Goal: Use online tool/utility: Utilize a website feature to perform a specific function

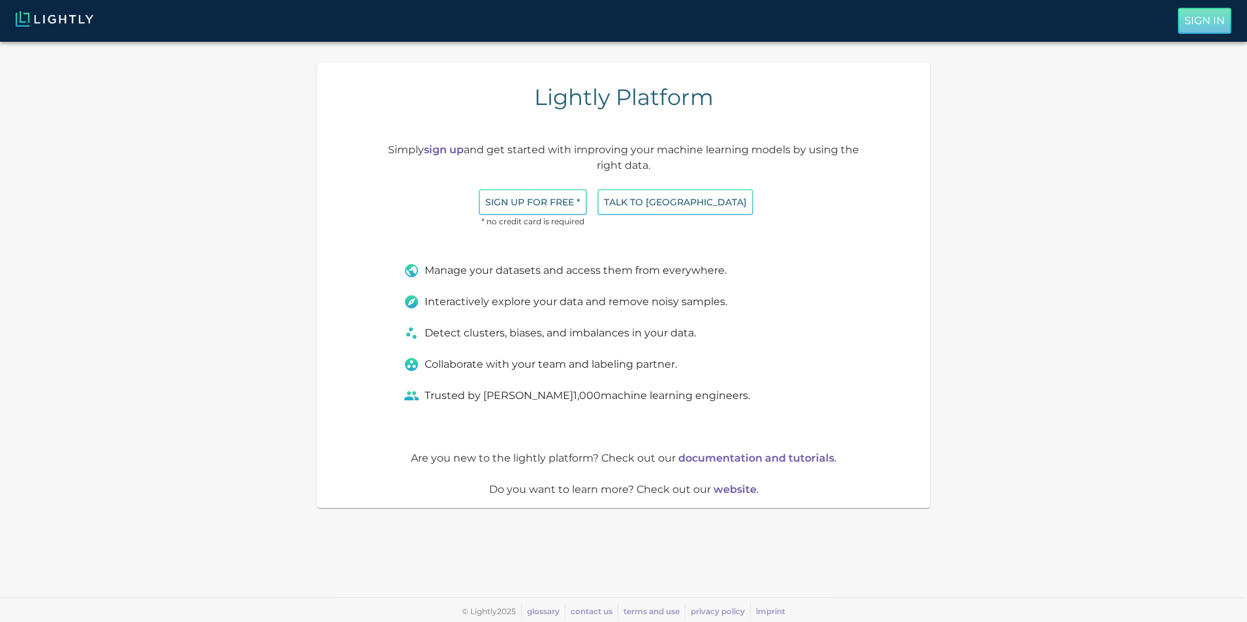
click at [1188, 16] on p "Sign In" at bounding box center [1204, 21] width 40 height 16
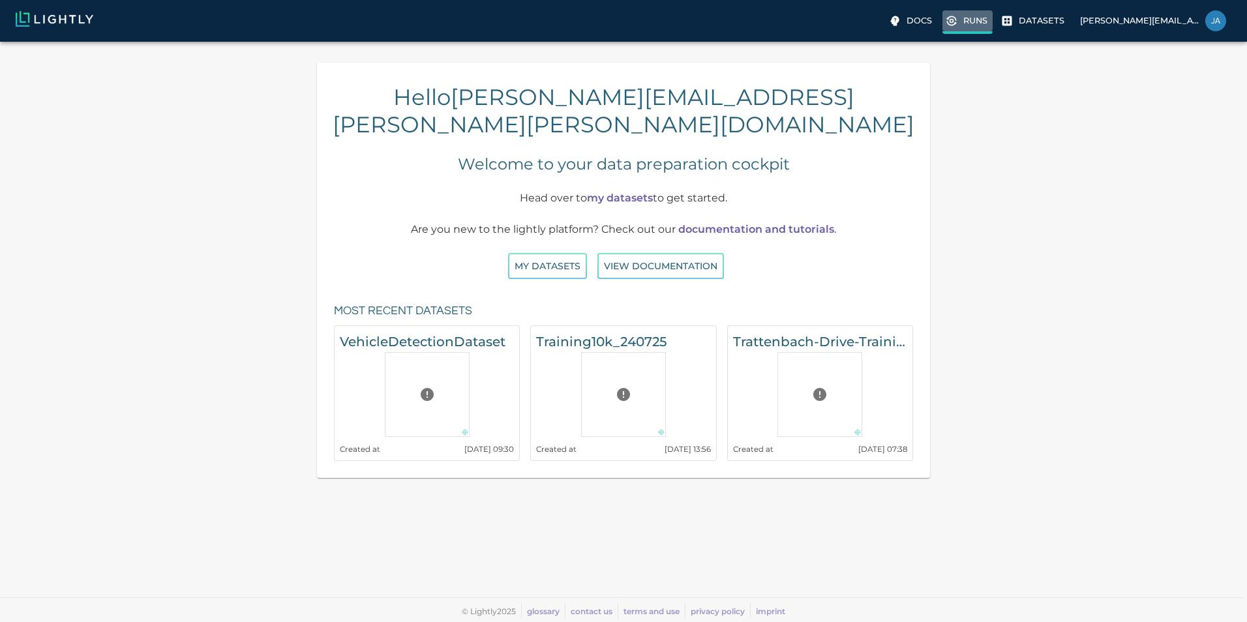
click at [968, 22] on p "Runs" at bounding box center [975, 20] width 24 height 12
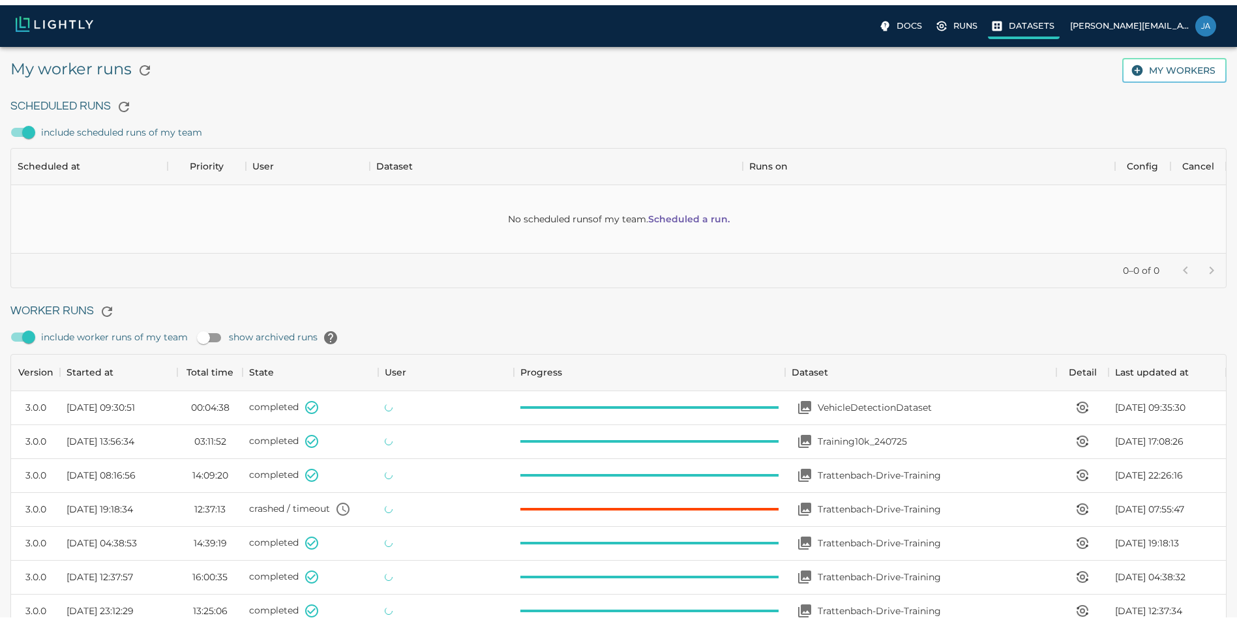
scroll to position [874, 1205]
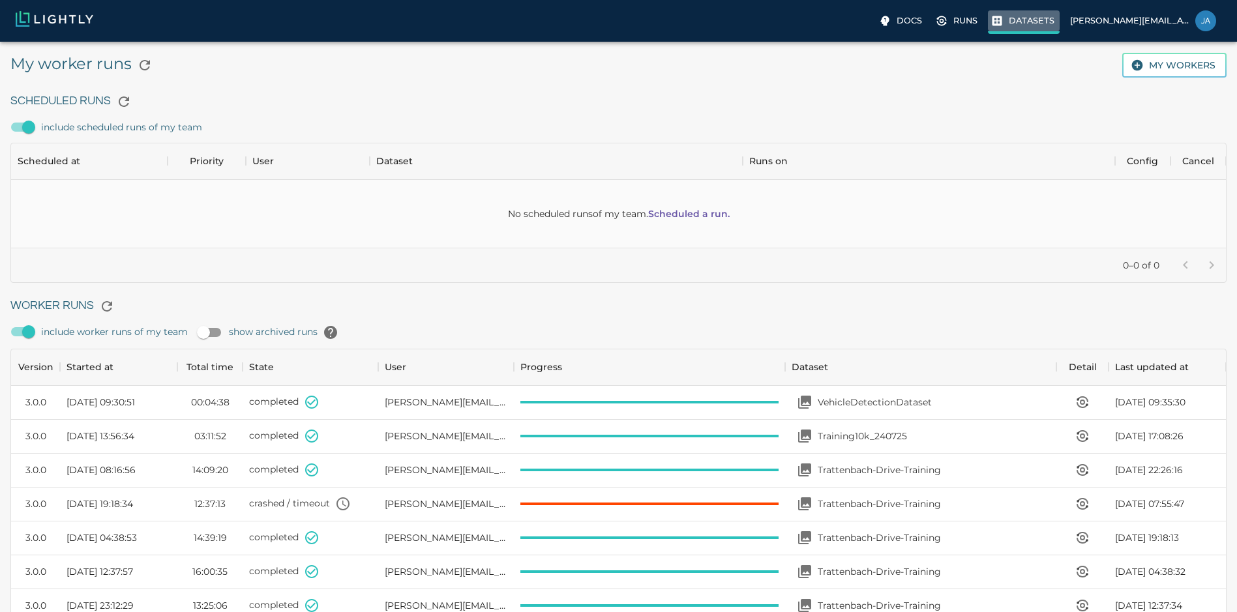
click at [1020, 20] on p "Datasets" at bounding box center [1032, 20] width 46 height 12
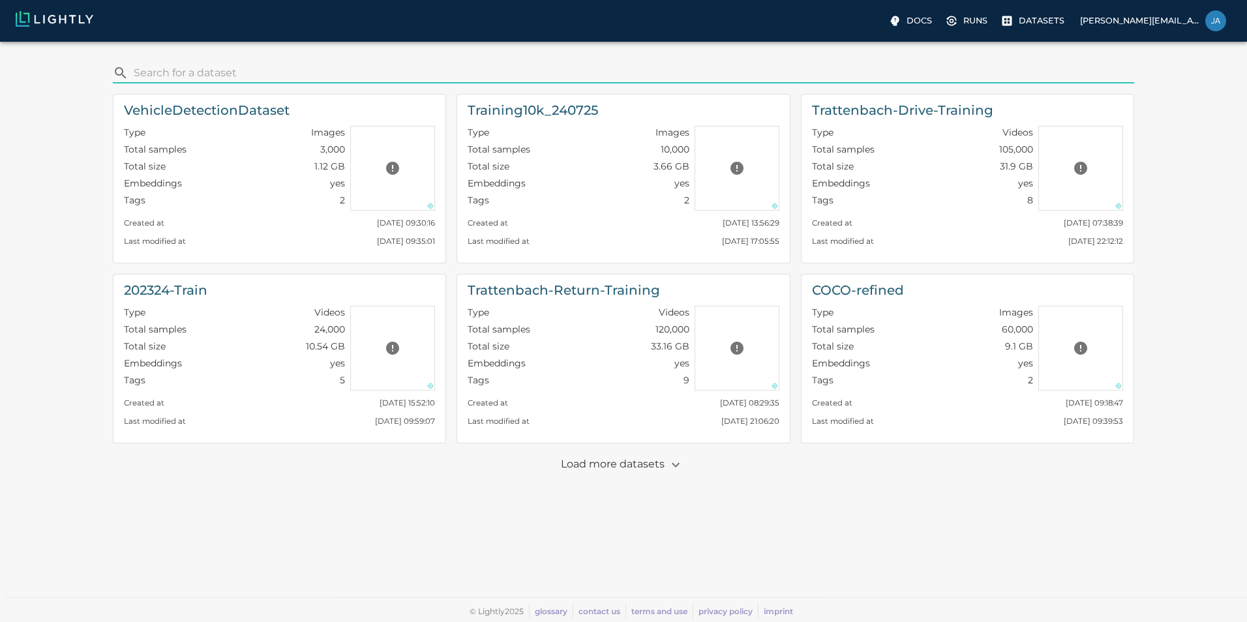
click at [657, 456] on p "Load more datasets" at bounding box center [624, 465] width 126 height 22
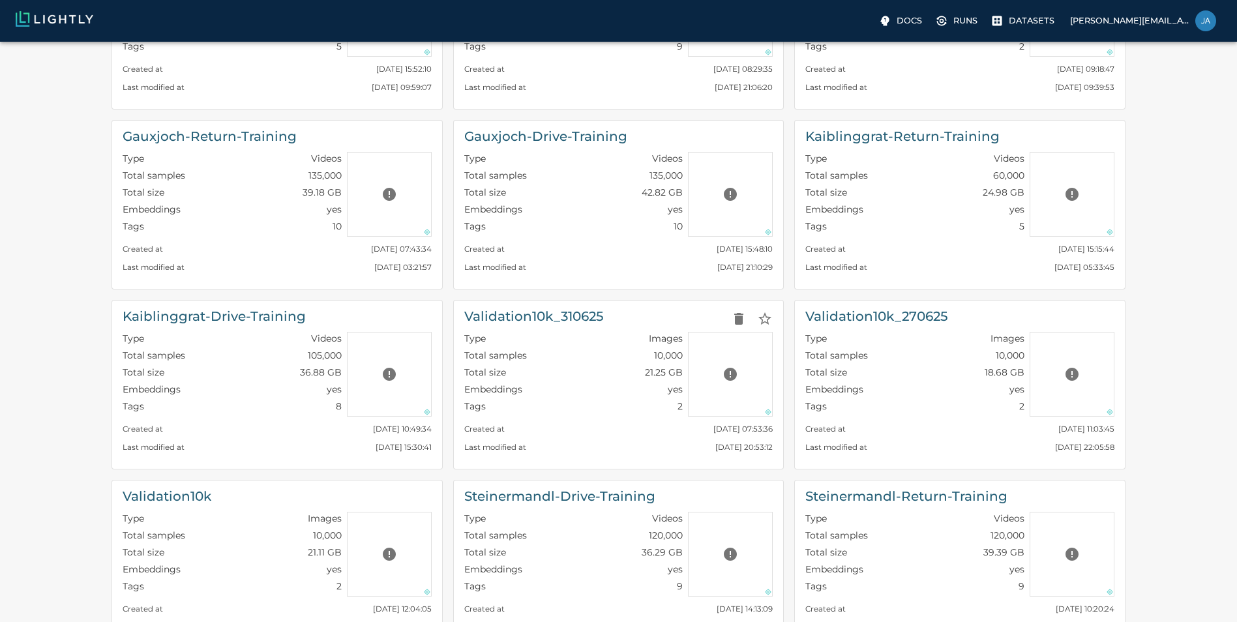
scroll to position [335, 0]
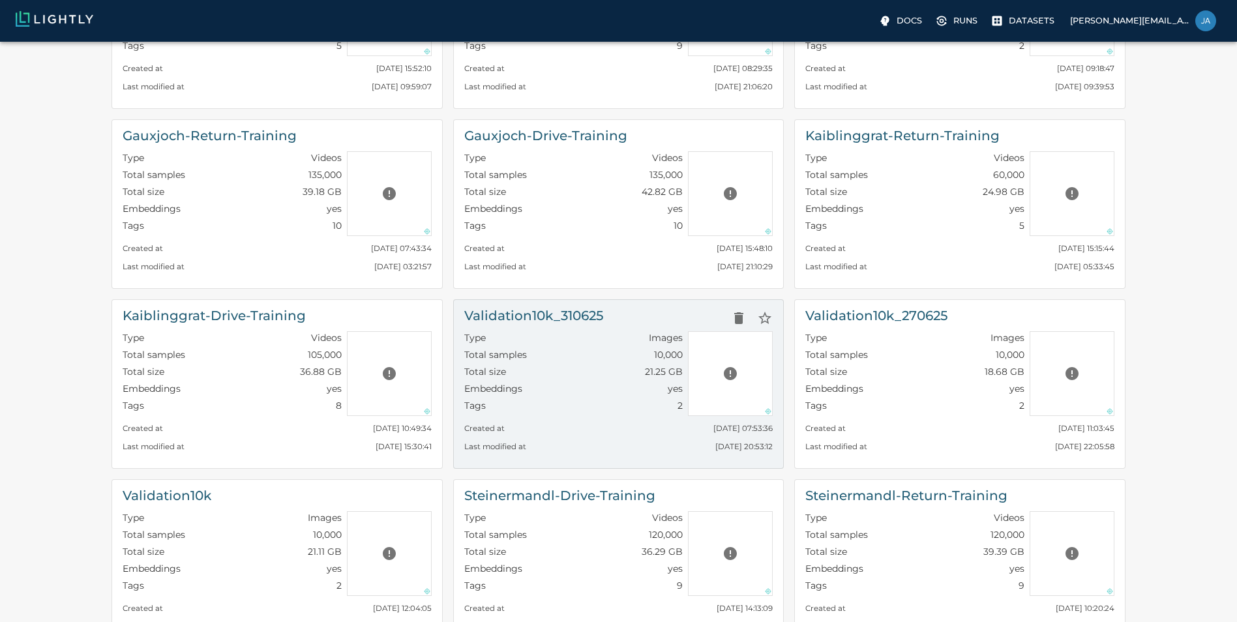
click at [538, 312] on h6 "Validation10k_310625" at bounding box center [533, 315] width 139 height 21
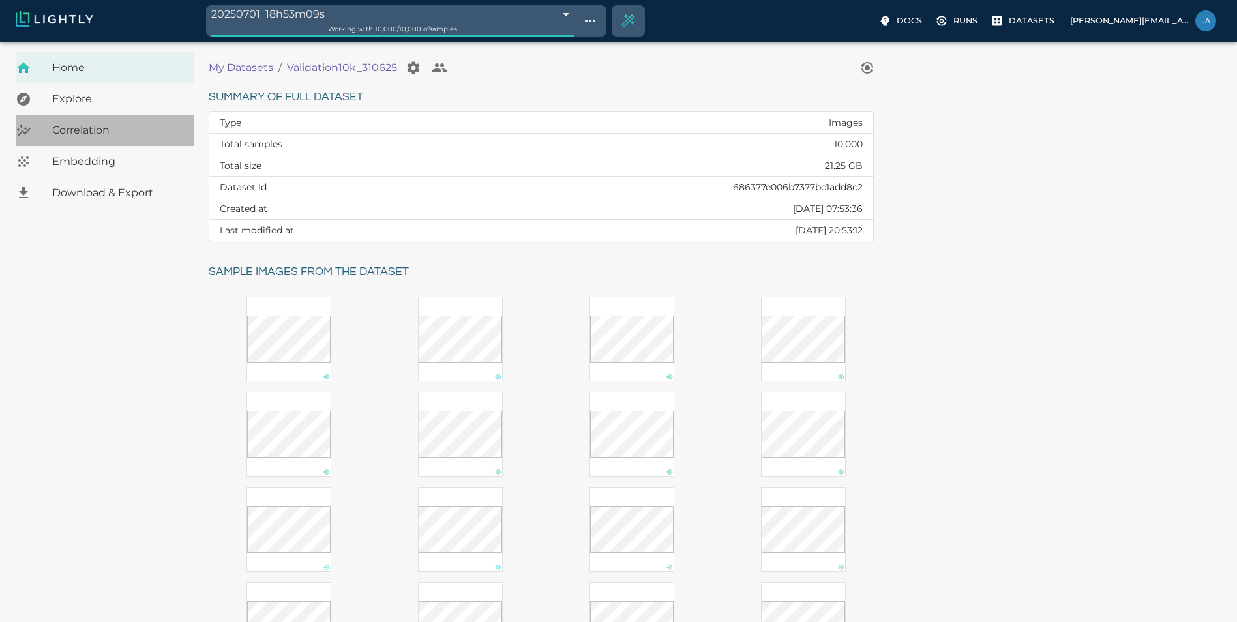
click at [85, 125] on span "Correlation" at bounding box center [117, 131] width 131 height 16
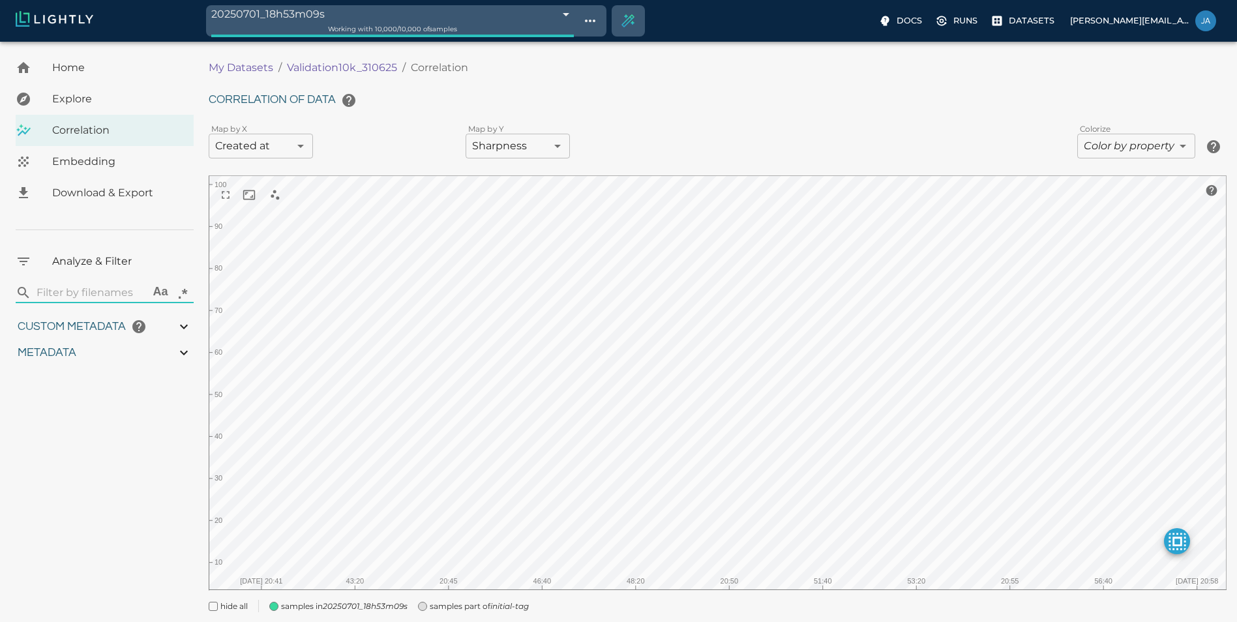
type input "0.988"
type input "0.119966660590375"
type input "9.44996666059037"
type input "7.83712339401245"
type input "97.6041233940125"
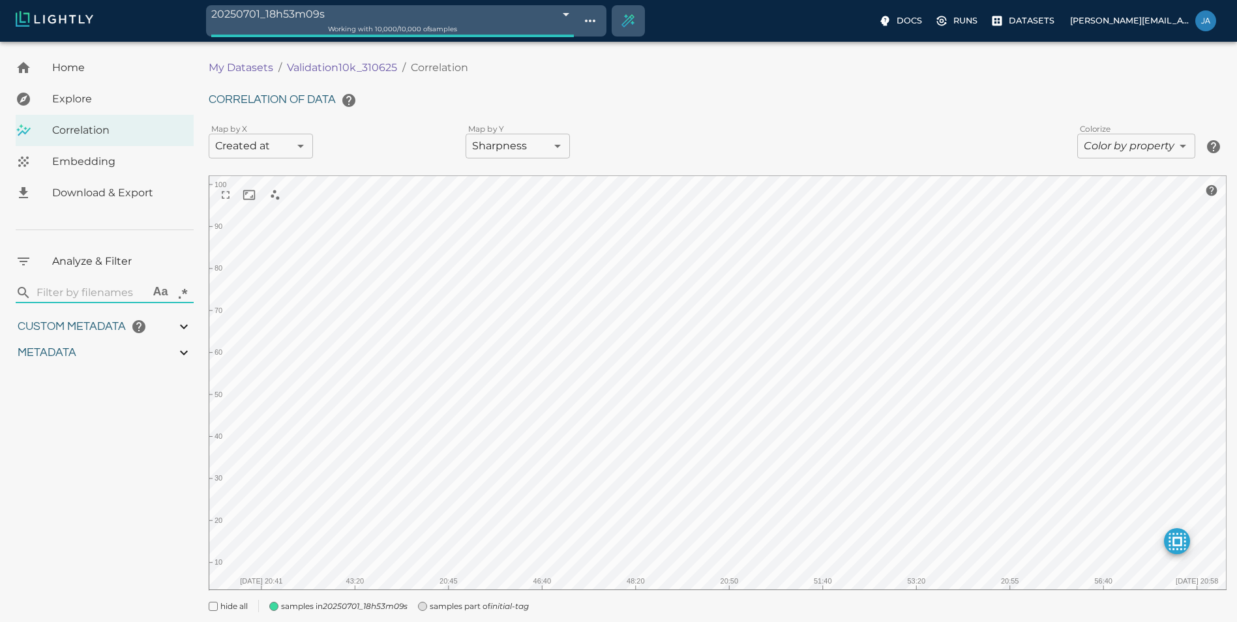
click at [295, 143] on body "20250701_18h53m09s 68642e95d98998a8eac5bec7 Working with 10,000 / 10,000 of sam…" at bounding box center [618, 351] width 1237 height 618
type input "0.988"
type input "0.119966660590375"
type input "9.44996666059037"
type input "7.83712339401245"
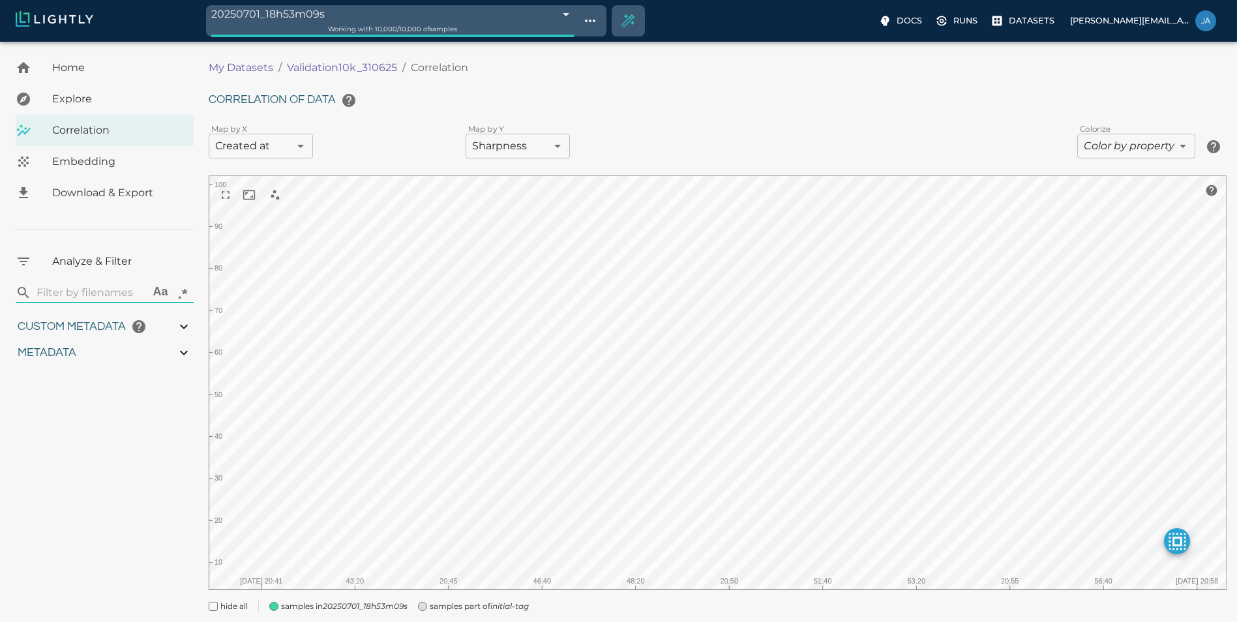
type input "97.6041233940125"
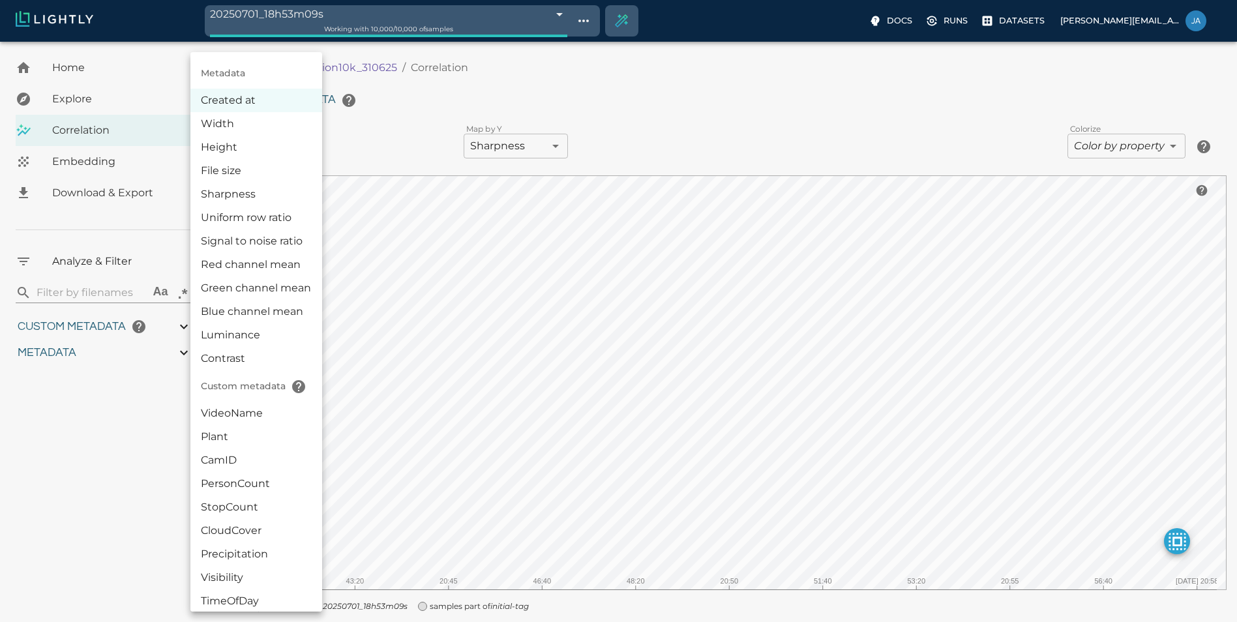
type input "0.988"
type input "0.119966660590375"
type input "9.44996666059037"
type input "7.83712339401245"
type input "97.6041233940125"
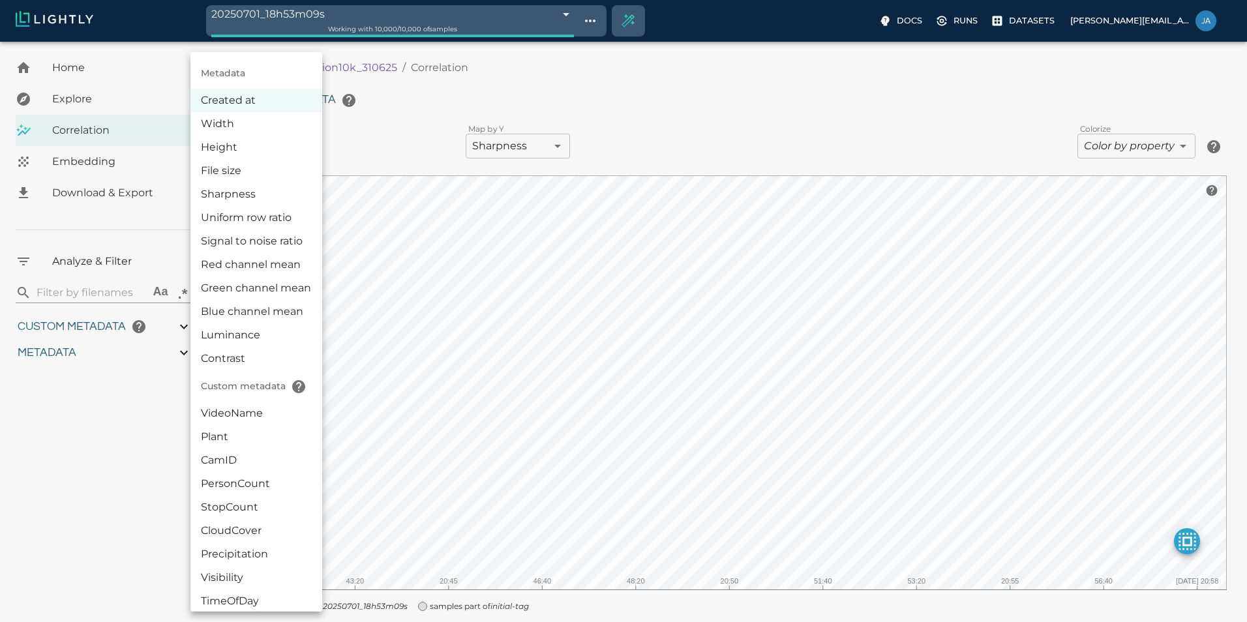
click at [251, 338] on li "Luminance" at bounding box center [256, 334] width 132 height 23
type input "luminance"
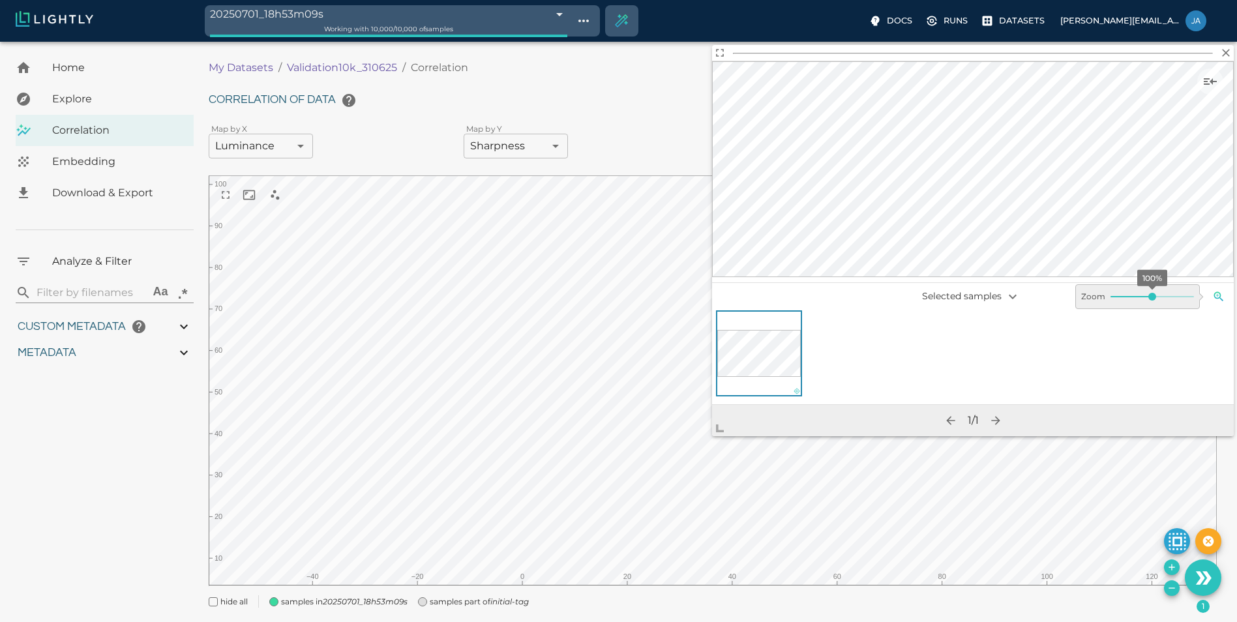
click at [1214, 290] on button "button" at bounding box center [1219, 297] width 20 height 20
type input "100"
drag, startPoint x: 1150, startPoint y: 297, endPoint x: 1172, endPoint y: 302, distance: 22.6
click at [1214, 293] on button "button" at bounding box center [1219, 297] width 20 height 20
type input "120"
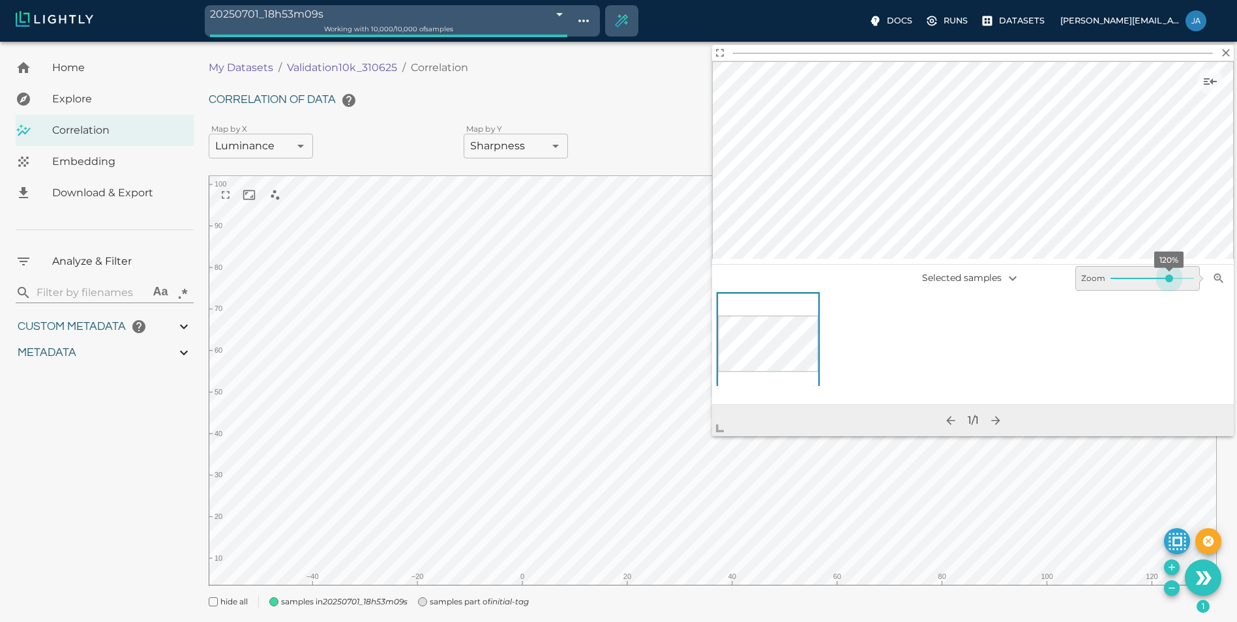
click at [1168, 293] on body "20250701_18h53m09s 68642e95d98998a8eac5bec7 Working with 10,000 / 10,000 of sam…" at bounding box center [618, 348] width 1237 height 613
click at [1210, 276] on button "button" at bounding box center [1219, 279] width 20 height 20
type input "100"
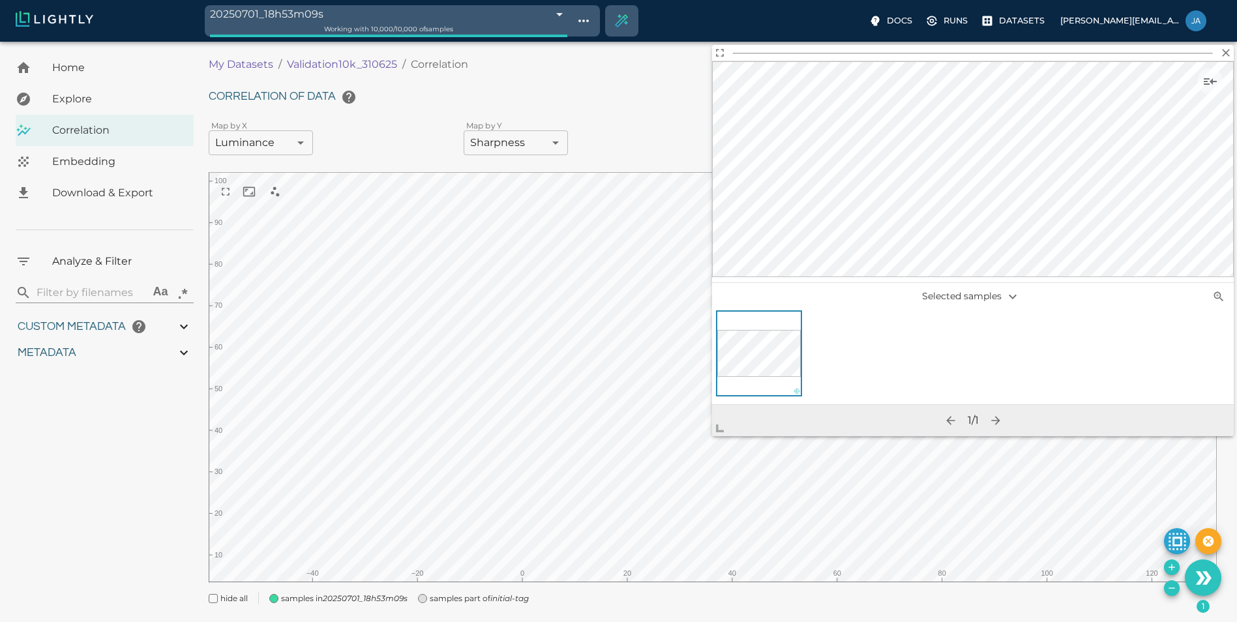
drag, startPoint x: 1172, startPoint y: 279, endPoint x: 1146, endPoint y: 279, distance: 26.1
click at [1215, 289] on button "button" at bounding box center [1219, 297] width 20 height 20
type input "60"
click at [1122, 296] on body "20250701_18h53m09s 68642e95d98998a8eac5bec7 Working with 10,000 / 10,000 of sam…" at bounding box center [618, 344] width 1237 height 613
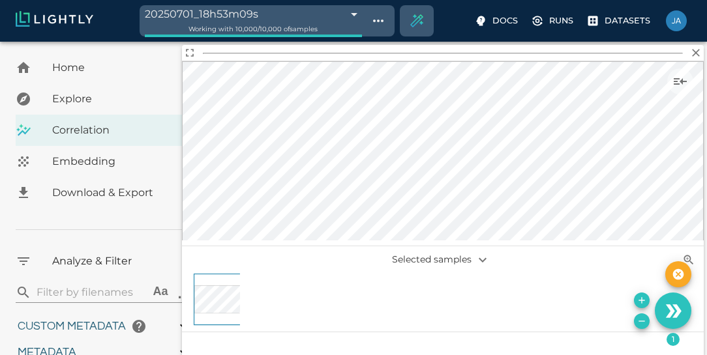
scroll to position [0, 0]
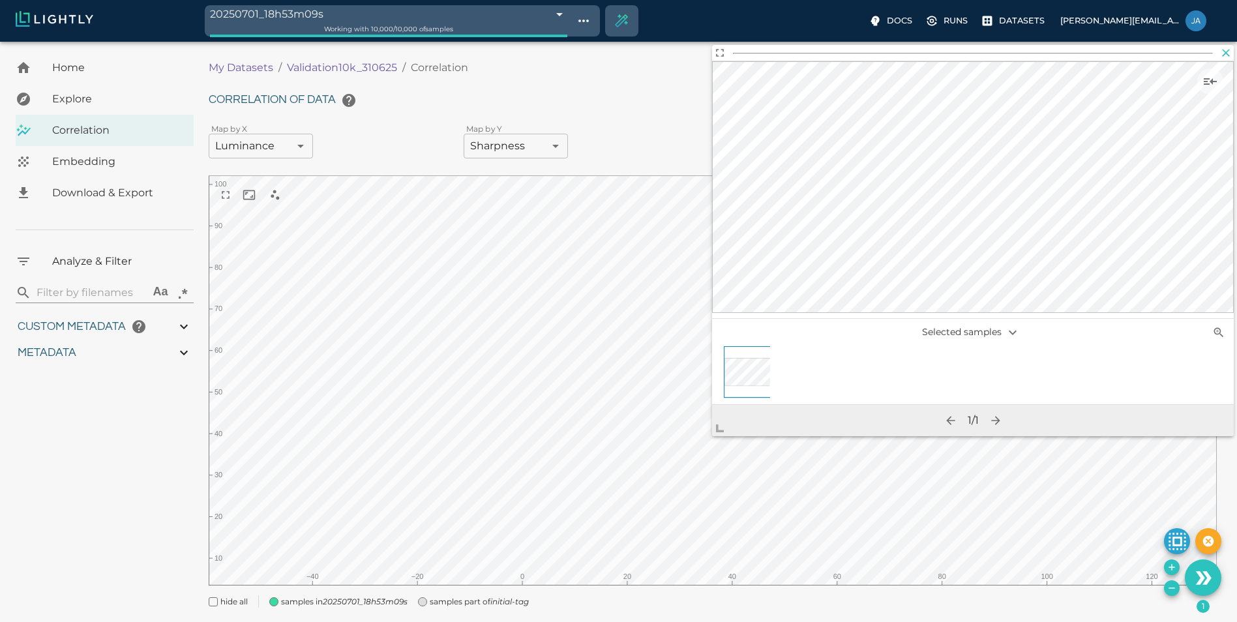
click at [1226, 51] on icon "button" at bounding box center [1225, 52] width 13 height 13
click at [1225, 51] on icon "button" at bounding box center [1225, 52] width 13 height 13
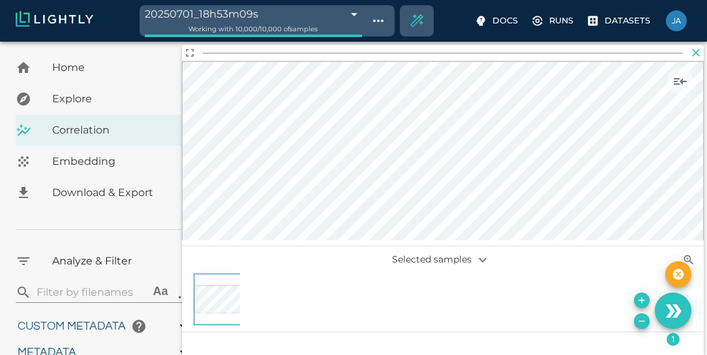
click at [694, 51] on icon "button" at bounding box center [695, 52] width 13 height 13
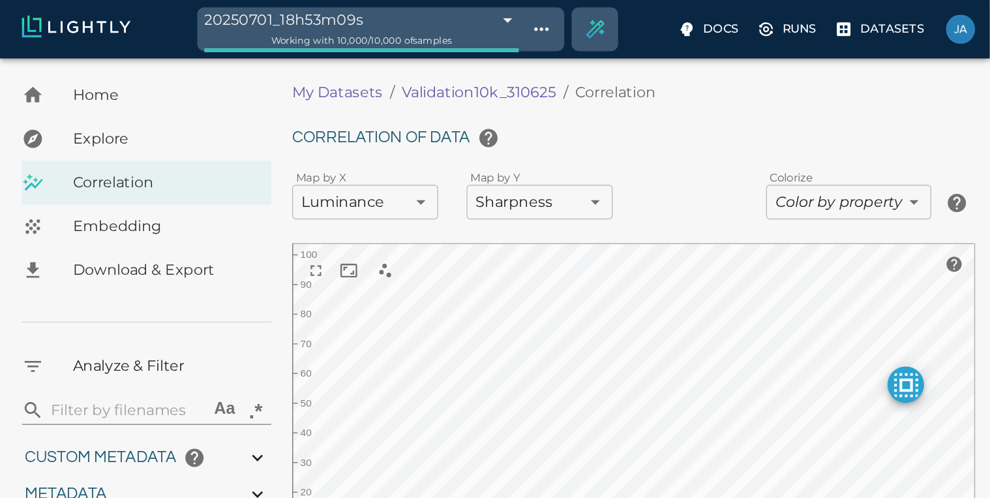
scroll to position [3, 0]
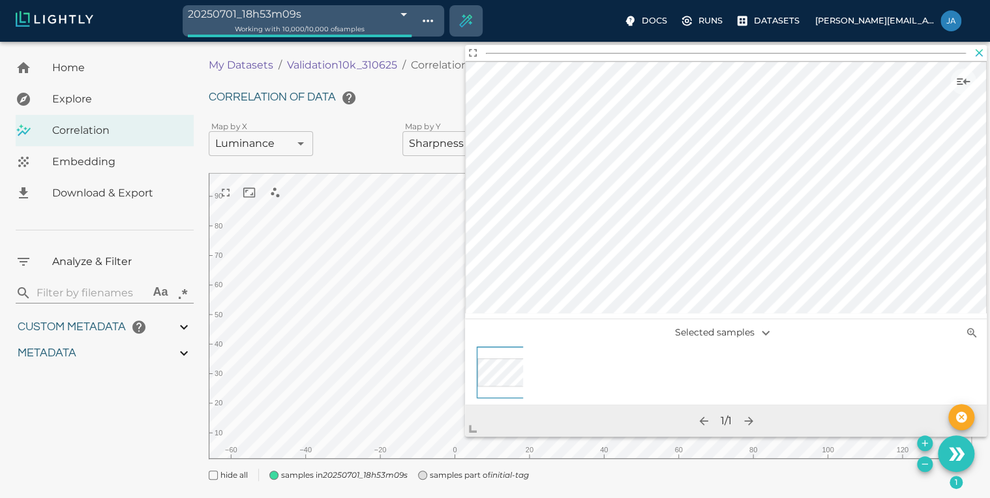
click at [976, 53] on icon "button" at bounding box center [978, 52] width 13 height 13
click at [976, 52] on icon "button" at bounding box center [978, 52] width 13 height 13
click at [979, 51] on icon "button" at bounding box center [978, 52] width 13 height 13
click at [976, 57] on icon "button" at bounding box center [978, 52] width 13 height 13
click at [976, 55] on icon "button" at bounding box center [978, 52] width 13 height 13
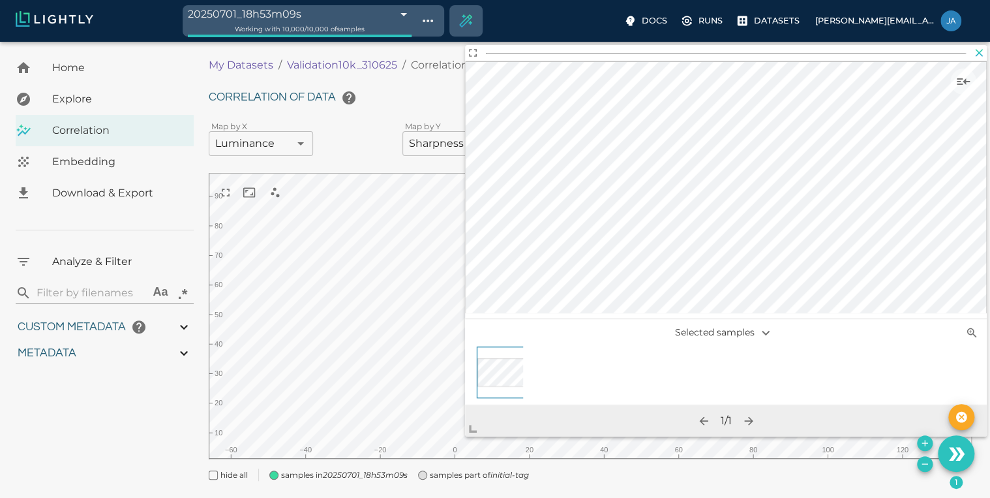
click at [976, 55] on icon "button" at bounding box center [978, 52] width 13 height 13
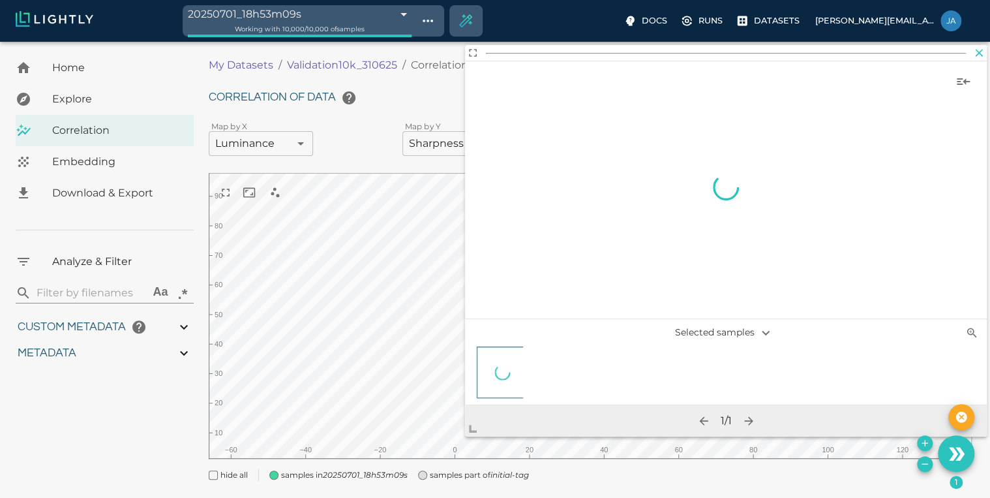
click at [980, 51] on icon "button" at bounding box center [980, 53] width 8 height 8
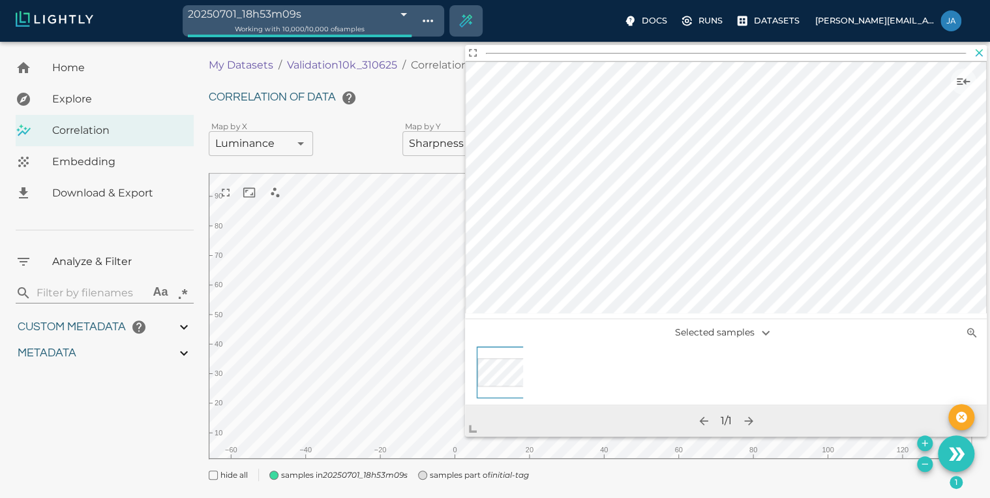
click at [976, 48] on icon "button" at bounding box center [978, 52] width 13 height 13
click at [979, 52] on icon "button" at bounding box center [978, 52] width 13 height 13
click at [977, 52] on icon "button" at bounding box center [978, 52] width 13 height 13
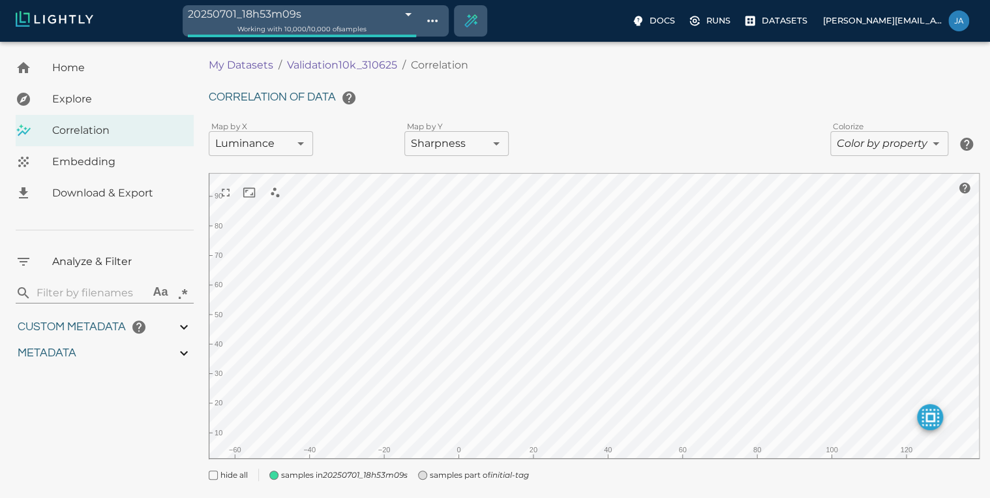
scroll to position [32, 0]
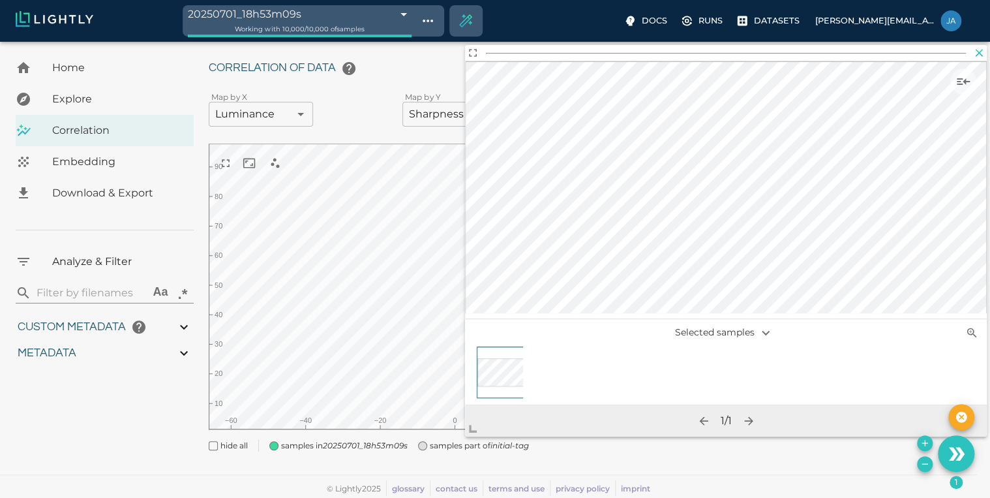
click at [981, 54] on icon "button" at bounding box center [980, 53] width 8 height 8
